Goal: Task Accomplishment & Management: Use online tool/utility

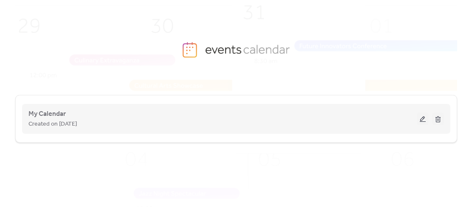
click at [422, 117] on button at bounding box center [423, 118] width 12 height 13
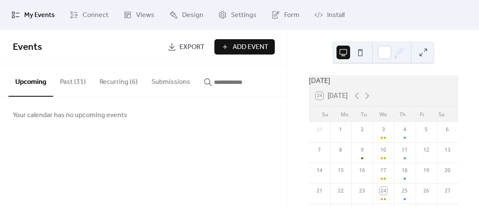
click at [121, 84] on button "Recurring (6)" at bounding box center [119, 79] width 52 height 31
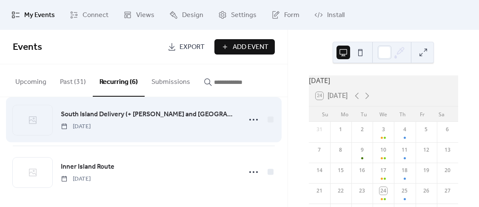
scroll to position [229, 0]
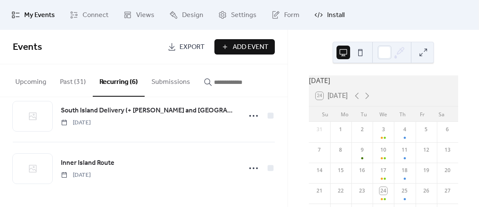
click at [327, 12] on span "Install" at bounding box center [335, 15] width 17 height 10
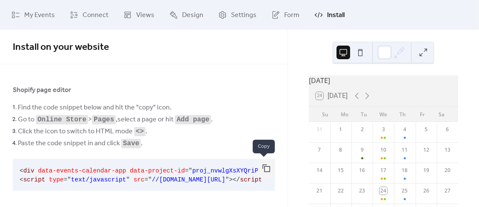
click at [265, 166] on button "button" at bounding box center [266, 168] width 17 height 19
